Goal: Understand process/instructions: Learn how to perform a task or action

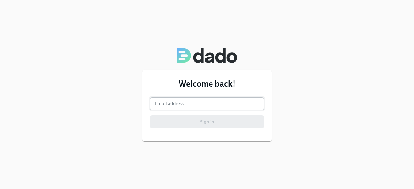
click at [188, 106] on input "email" at bounding box center [207, 103] width 114 height 13
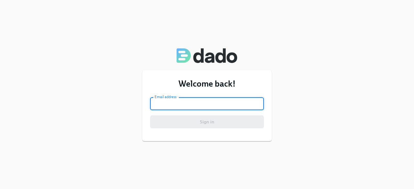
type input "[EMAIL_ADDRESS][DOMAIN_NAME]"
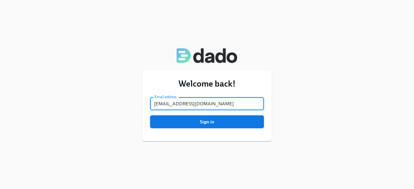
click at [201, 119] on span "Sign in" at bounding box center [207, 122] width 105 height 6
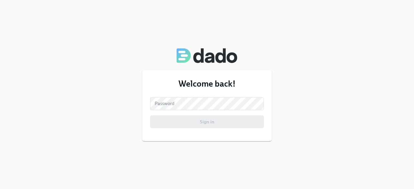
click at [184, 134] on div "Welcome back! Email address [EMAIL_ADDRESS][DOMAIN_NAME] Email address Password…" at bounding box center [206, 105] width 129 height 71
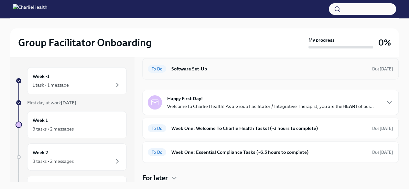
click at [194, 69] on h6 "Software Set-Up" at bounding box center [270, 68] width 196 height 7
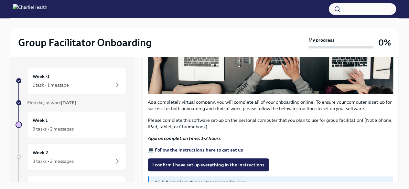
scroll to position [227, 0]
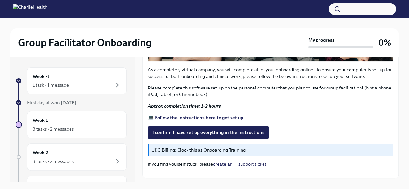
click at [171, 115] on strong "💻 Follow the instructions here to get set up" at bounding box center [195, 118] width 95 height 6
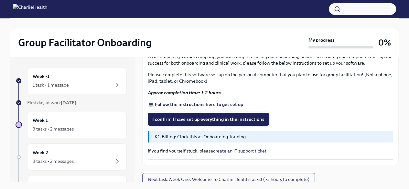
scroll to position [11, 0]
